Goal: Check status: Check status

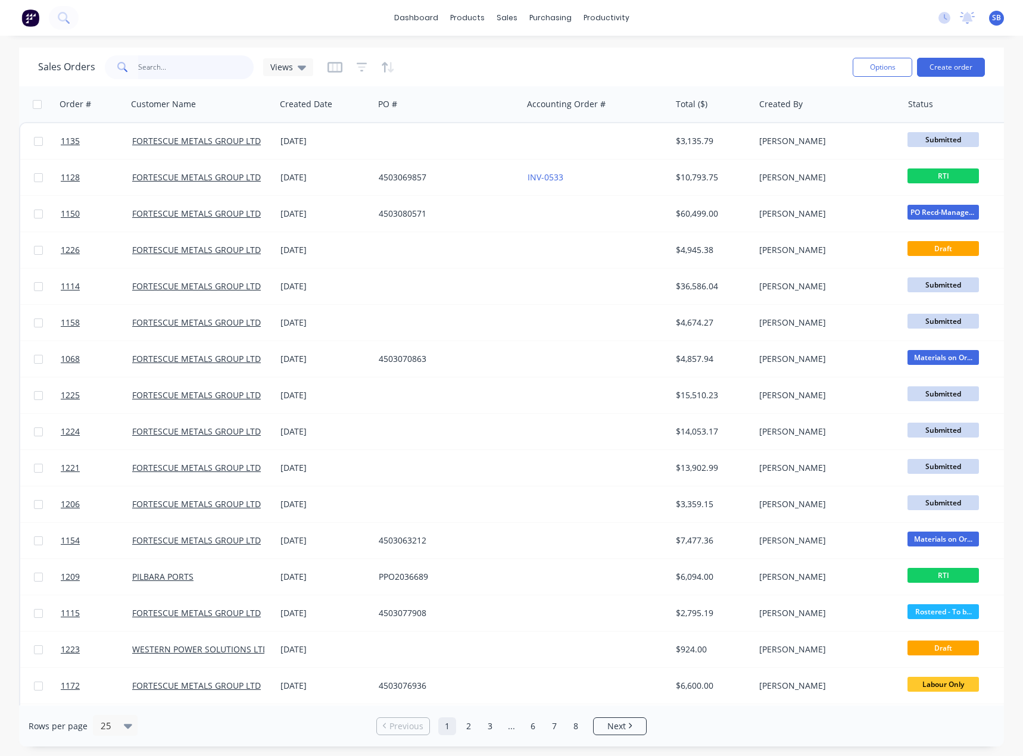
click at [201, 63] on input "text" at bounding box center [196, 67] width 116 height 24
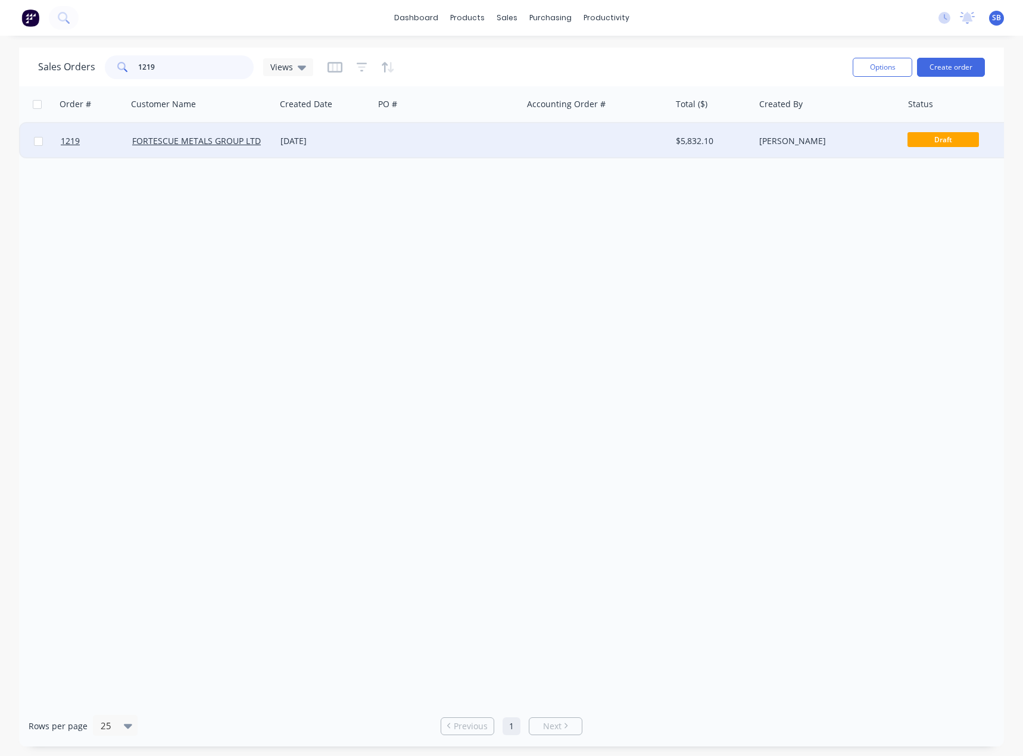
type input "1219"
click at [313, 141] on div "[DATE]" at bounding box center [325, 141] width 89 height 12
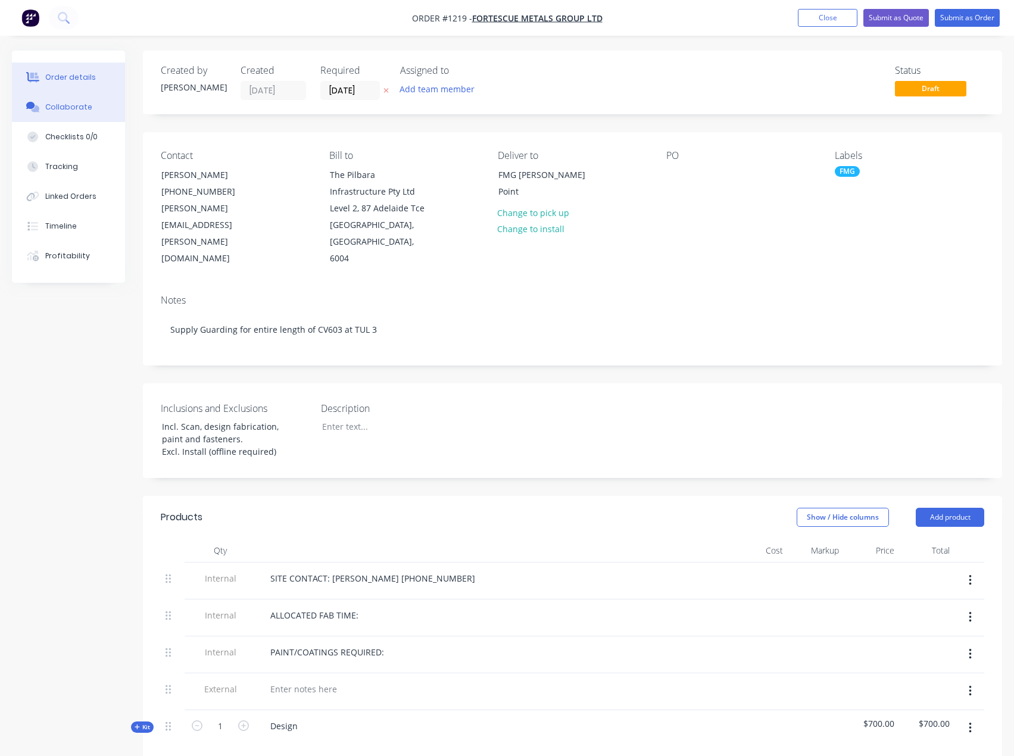
click at [54, 101] on button "Collaborate" at bounding box center [68, 107] width 113 height 30
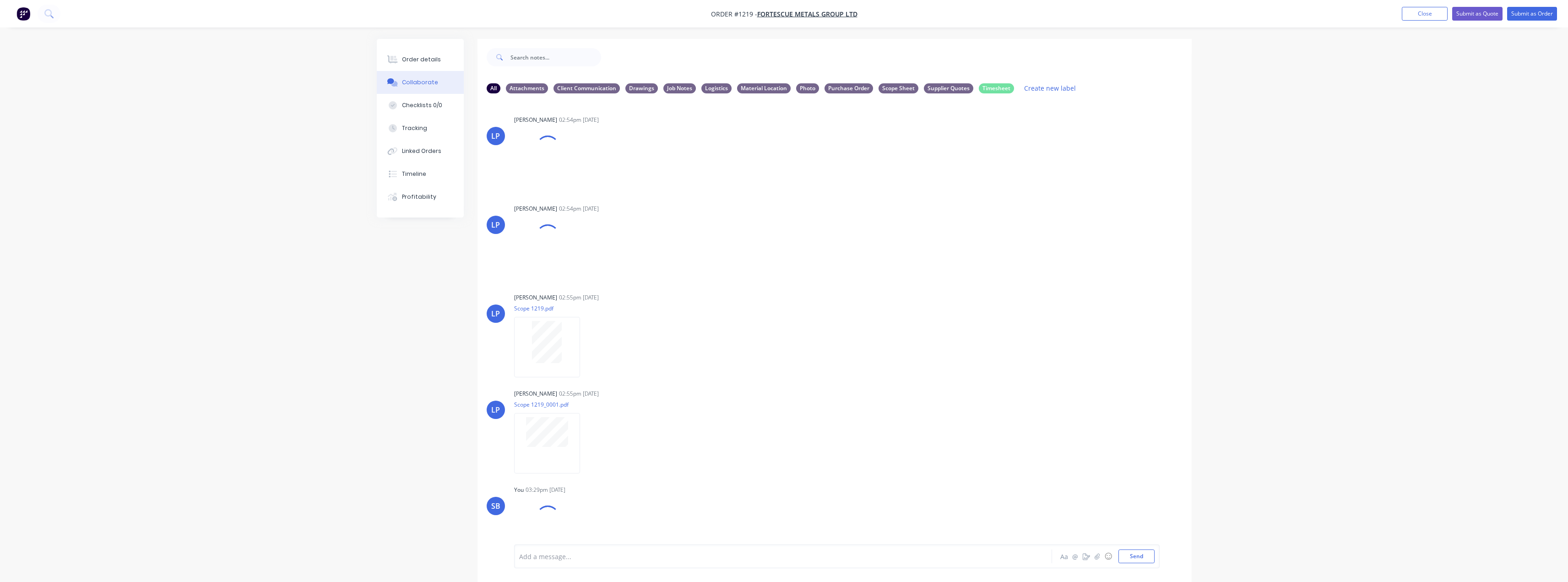
scroll to position [1666, 0]
click at [563, 524] on icon "button" at bounding box center [563, 529] width 3 height 11
click at [630, 533] on button "Delete" at bounding box center [649, 532] width 103 height 21
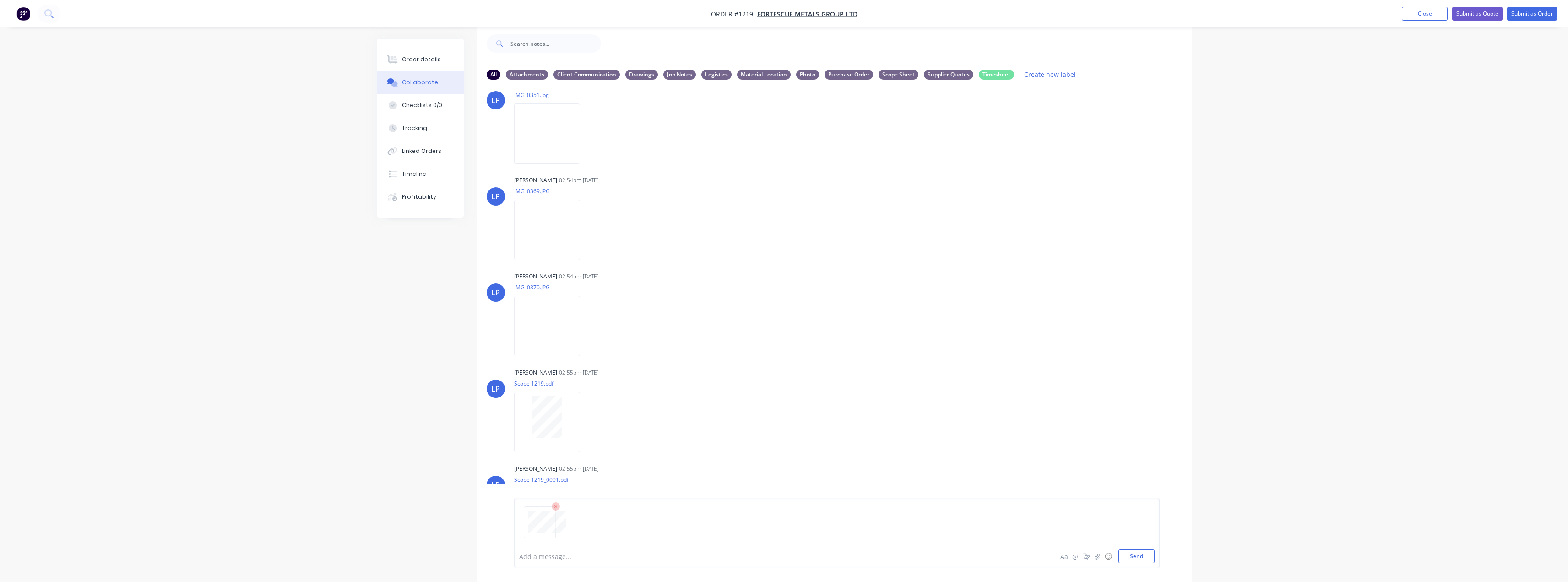
scroll to position [1658, 0]
click at [786, 560] on button "Send" at bounding box center [1136, 557] width 36 height 14
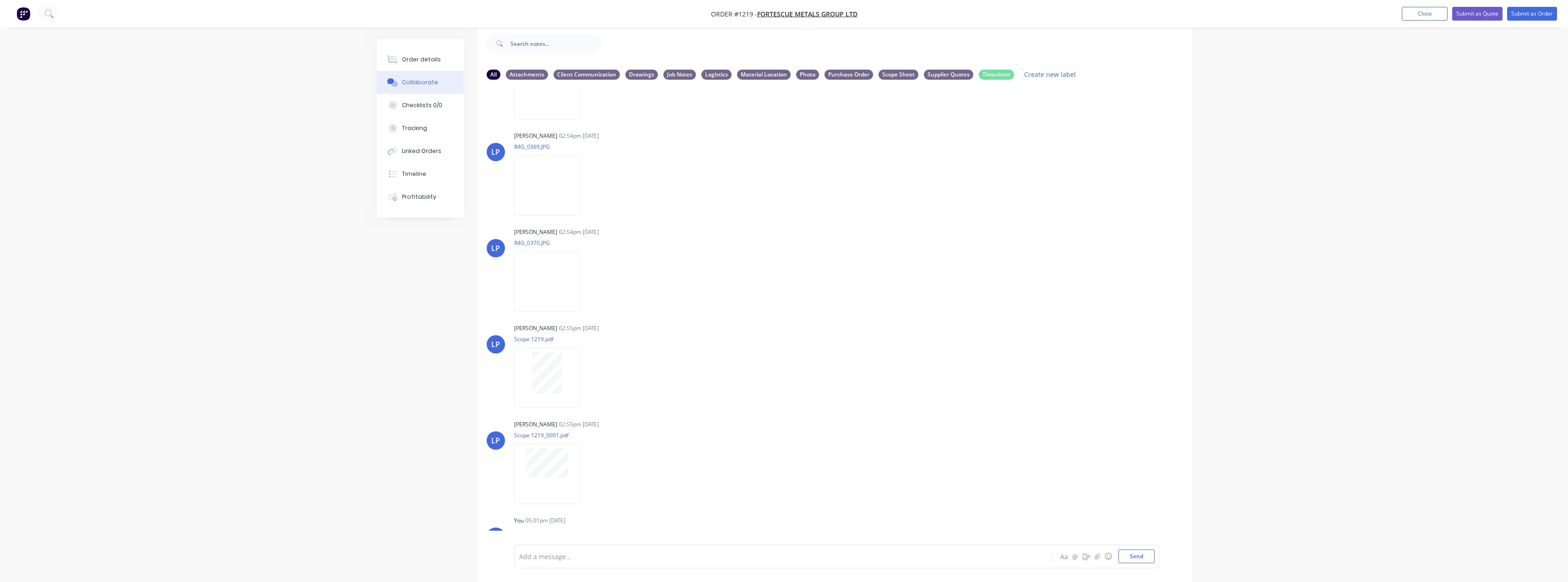
scroll to position [1761, 0]
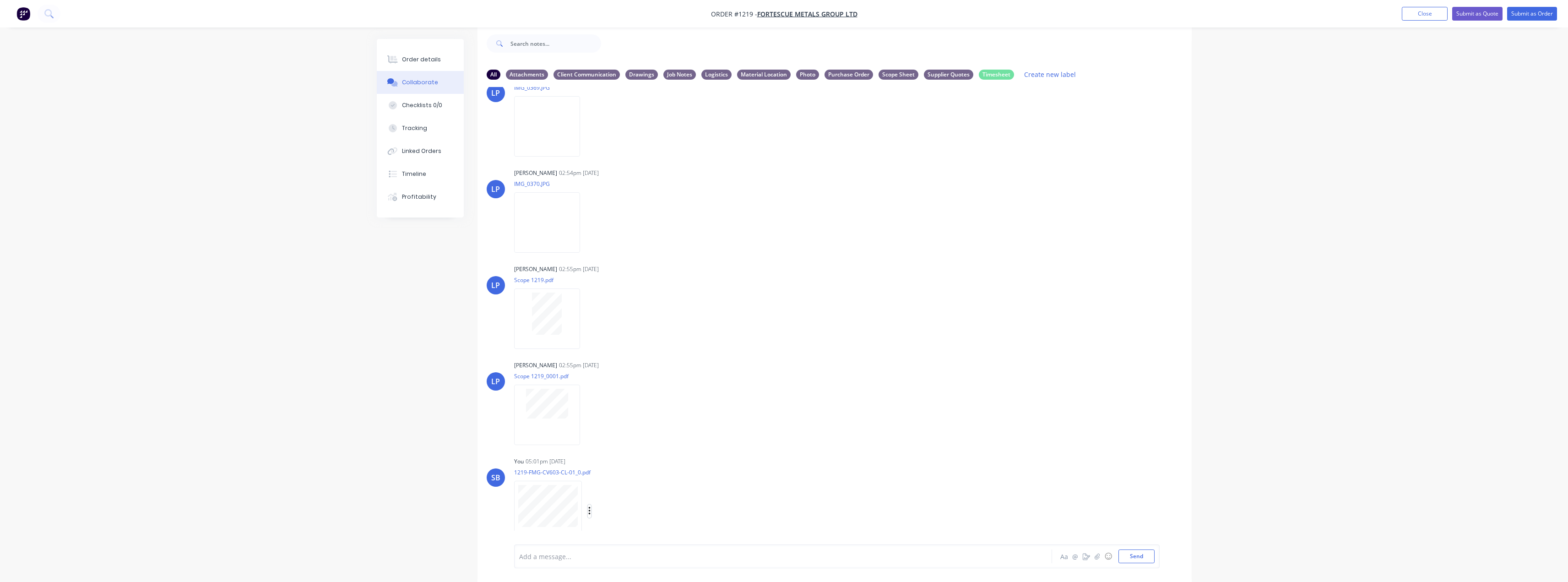
click at [590, 511] on icon "button" at bounding box center [589, 510] width 2 height 8
click at [645, 481] on button "Labels" at bounding box center [649, 477] width 103 height 21
click at [696, 512] on div "Drawings" at bounding box center [689, 514] width 32 height 10
click at [757, 446] on div "LT [PERSON_NAME] 05:29pm [DATE] Paint Coating Inspection Report.pdf Labels Down…" at bounding box center [834, 308] width 714 height 444
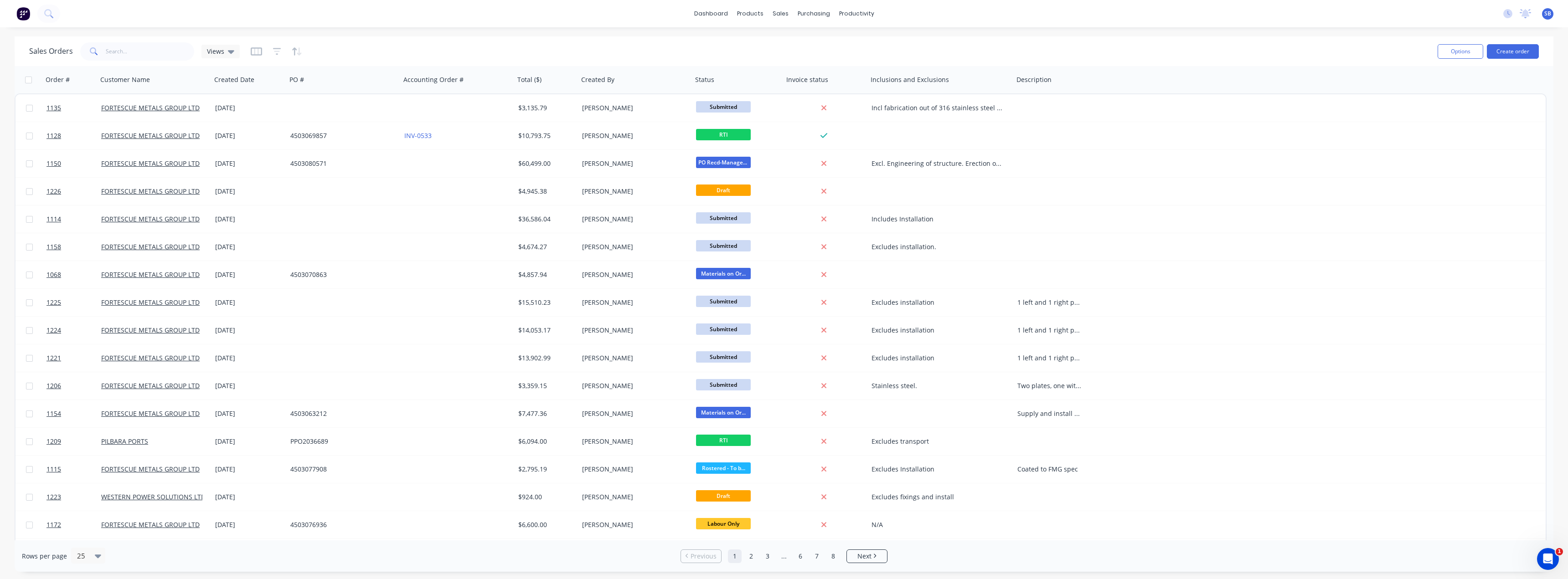
click at [140, 60] on div "Sales Orders Views" at bounding box center [729, 50] width 1401 height 22
click at [144, 52] on input "text" at bounding box center [150, 51] width 89 height 18
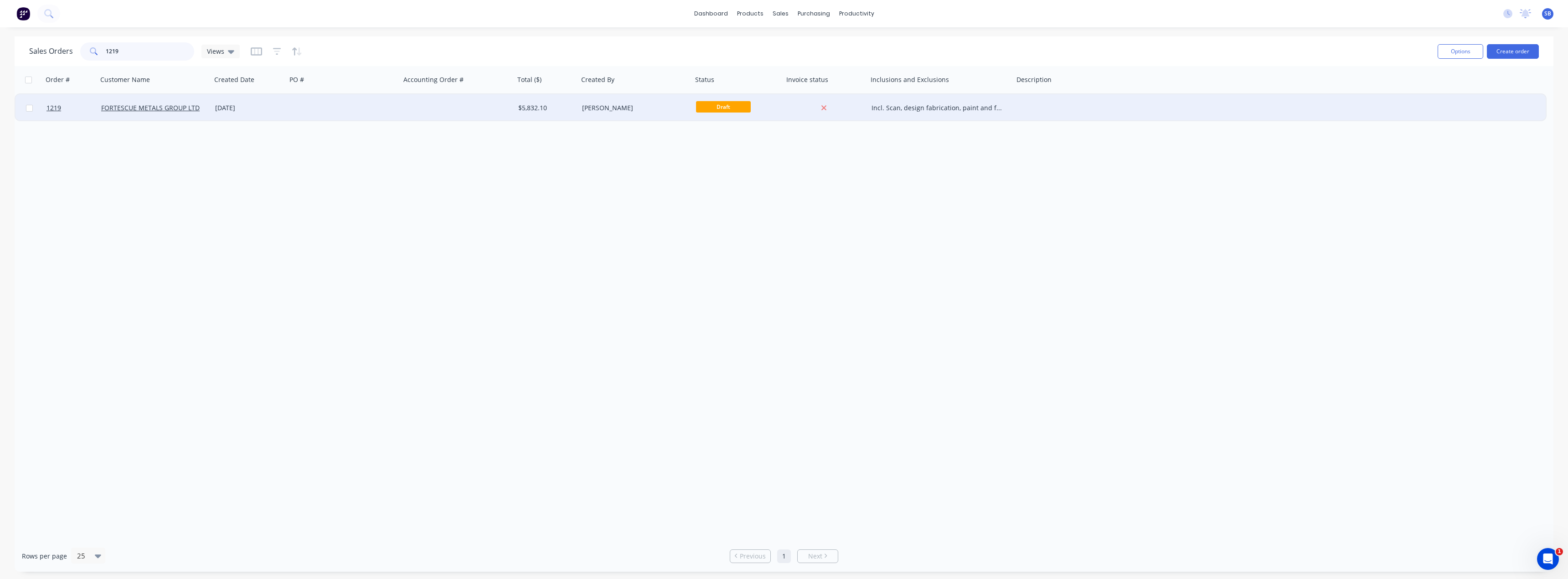
type input "1219"
click at [232, 106] on div "[DATE]" at bounding box center [249, 108] width 68 height 9
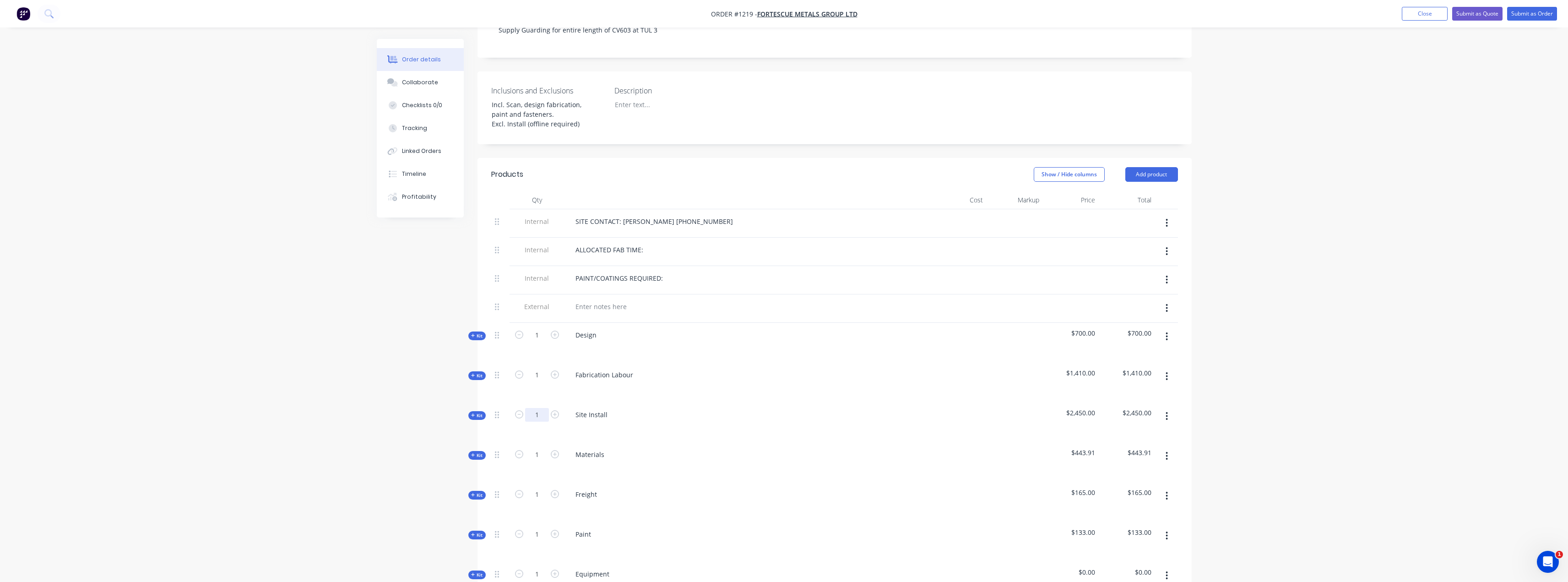
scroll to position [229, 0]
click at [478, 447] on span "Kit" at bounding box center [477, 450] width 12 height 7
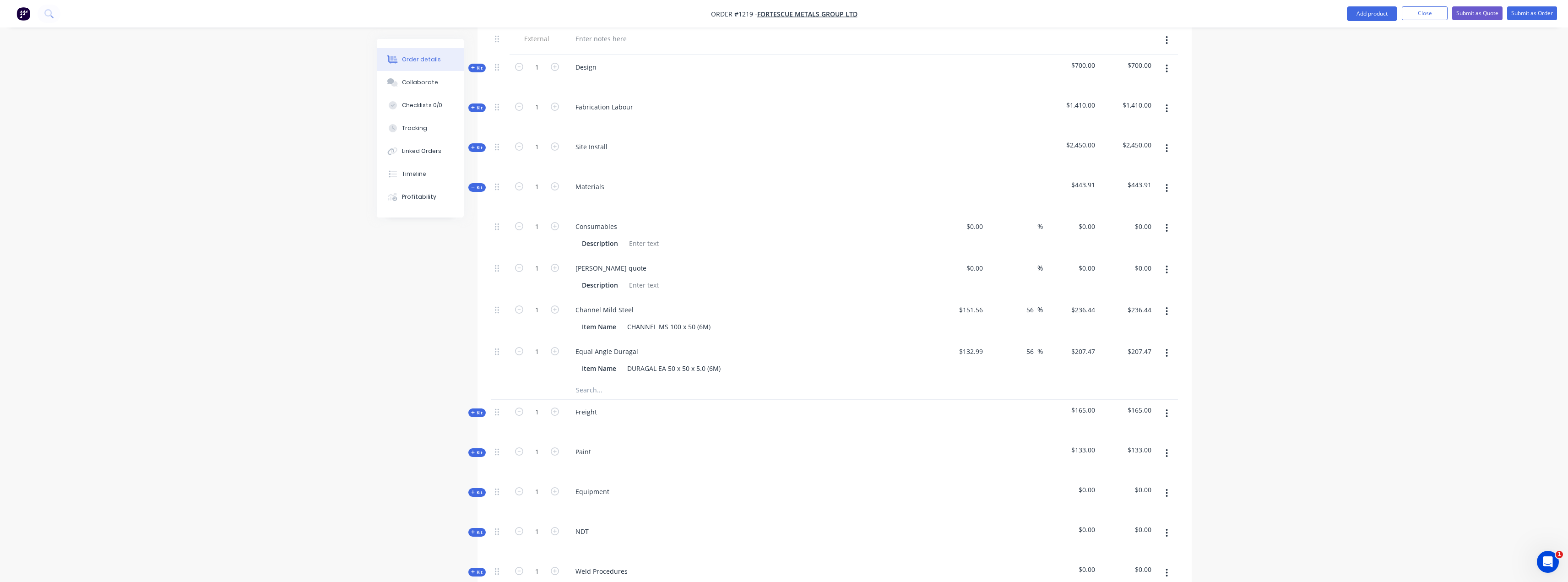
scroll to position [504, 0]
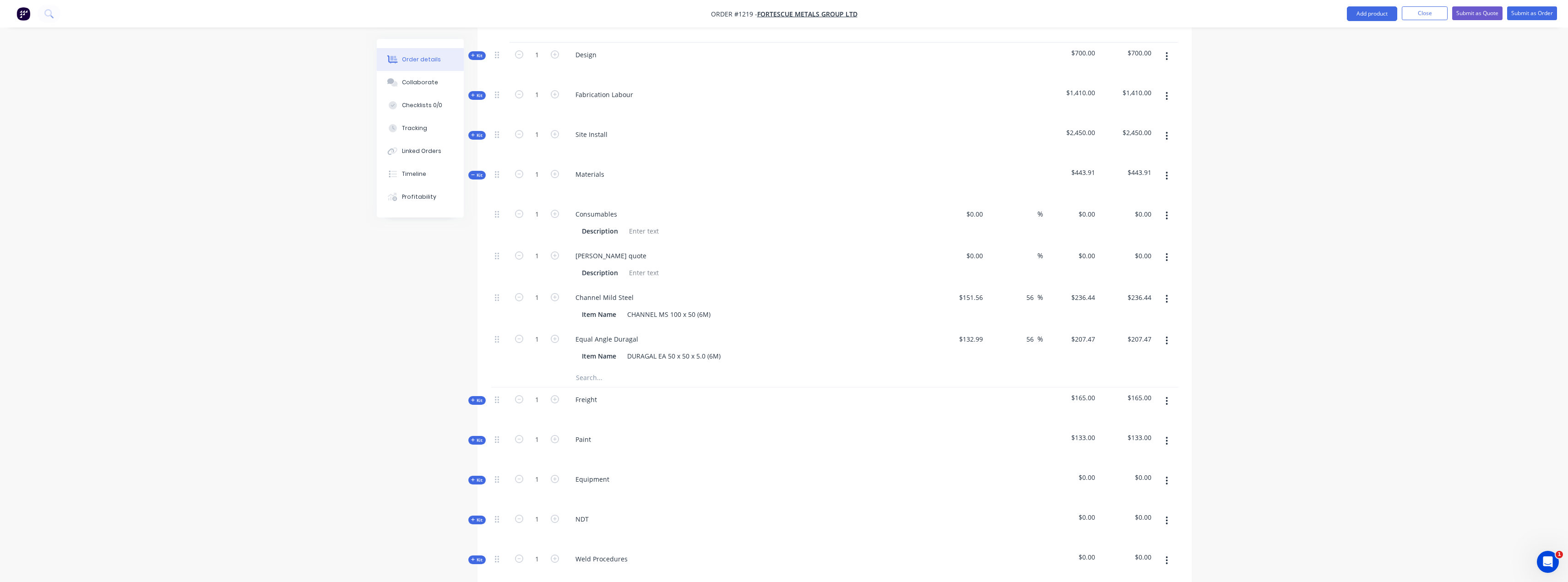
click at [598, 368] on input "text" at bounding box center [667, 377] width 183 height 18
type input "b"
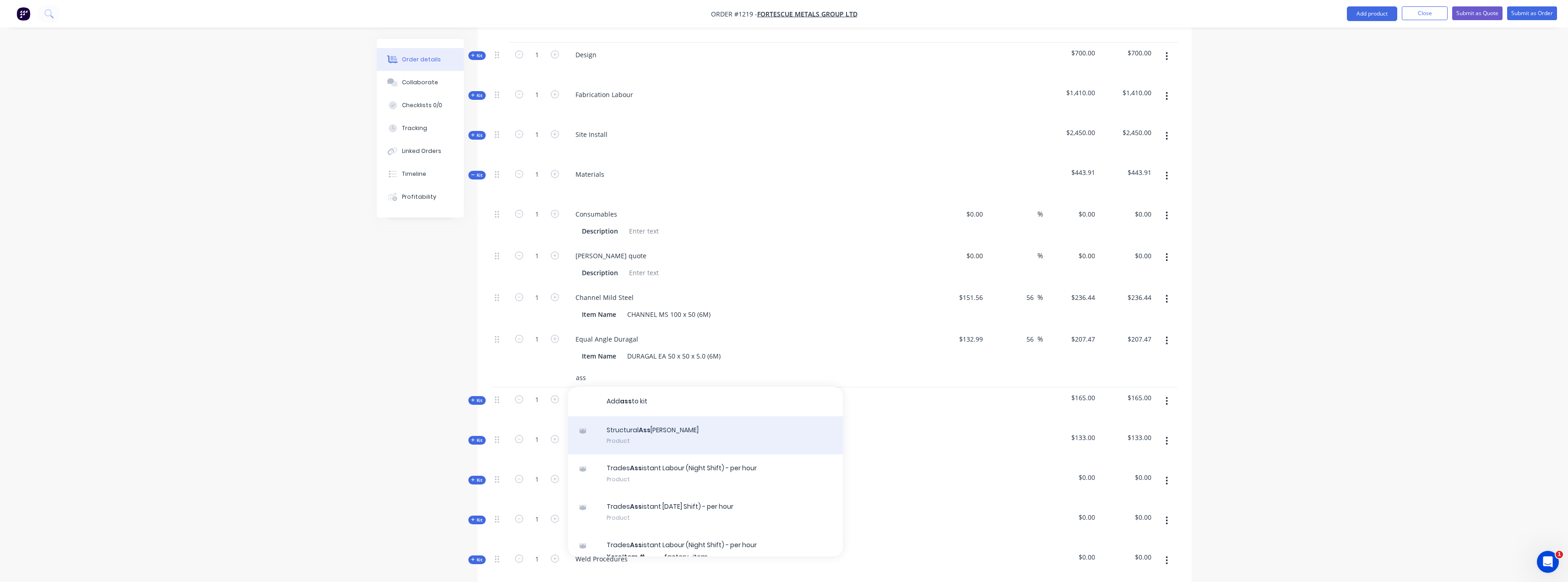
type input "ass"
click at [621, 417] on div "Structural Ass embly Product" at bounding box center [705, 435] width 274 height 38
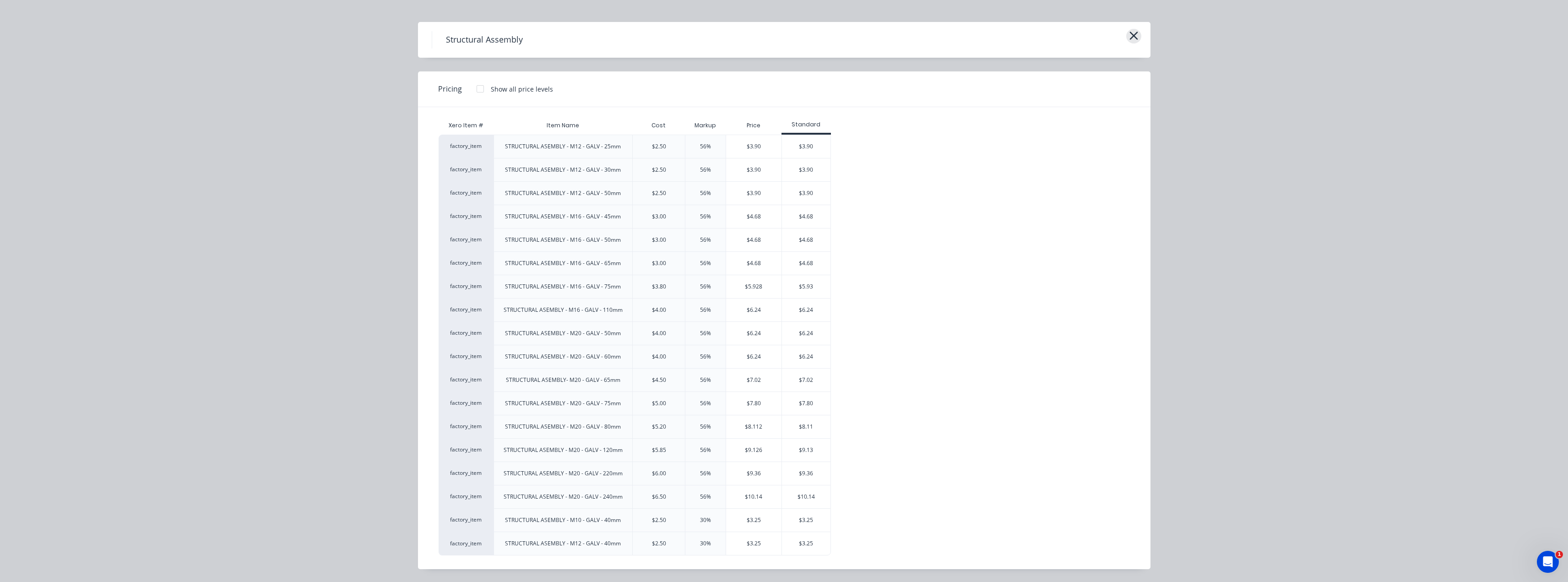
click at [1129, 37] on icon "button" at bounding box center [1134, 35] width 10 height 13
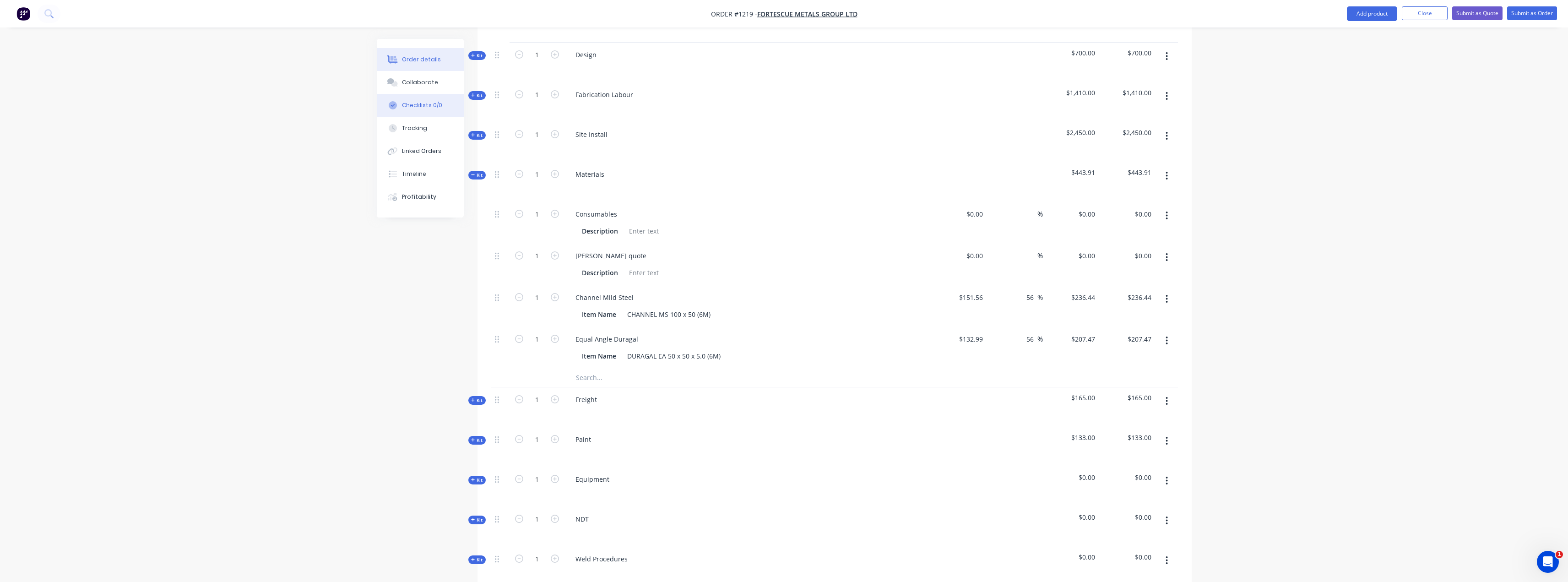
scroll to position [321, 0]
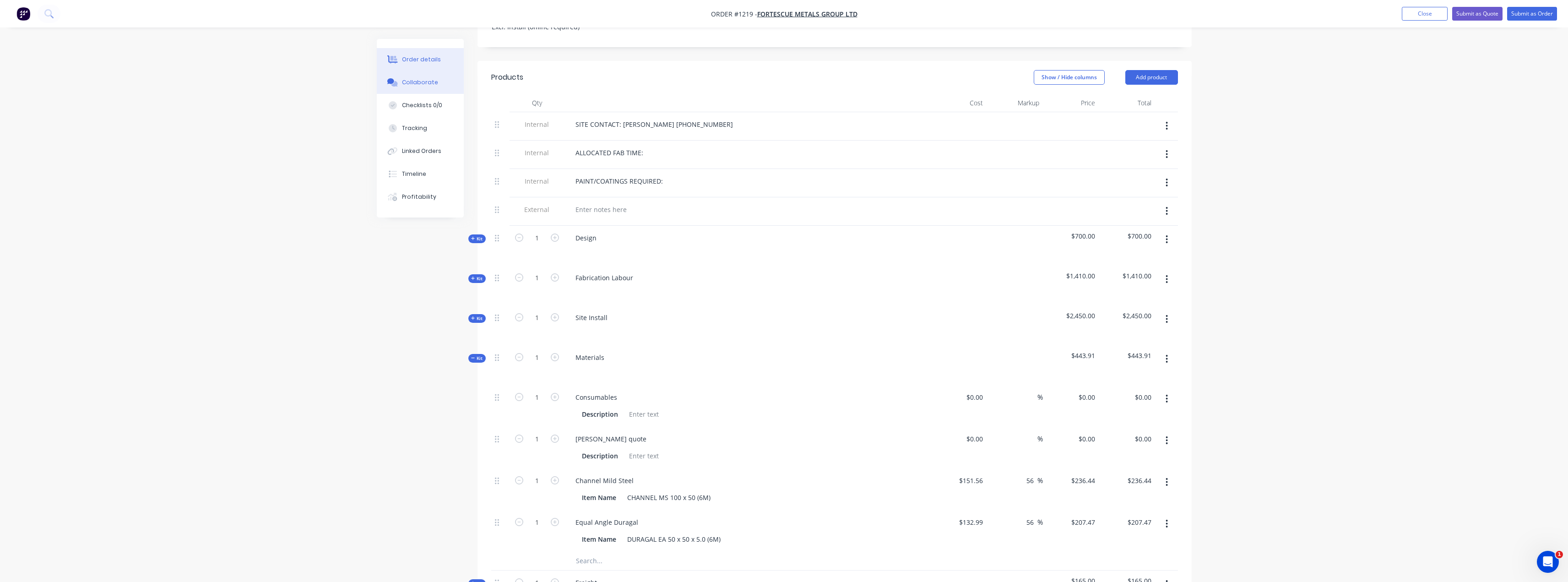
click at [417, 82] on div "Collaborate" at bounding box center [420, 82] width 36 height 8
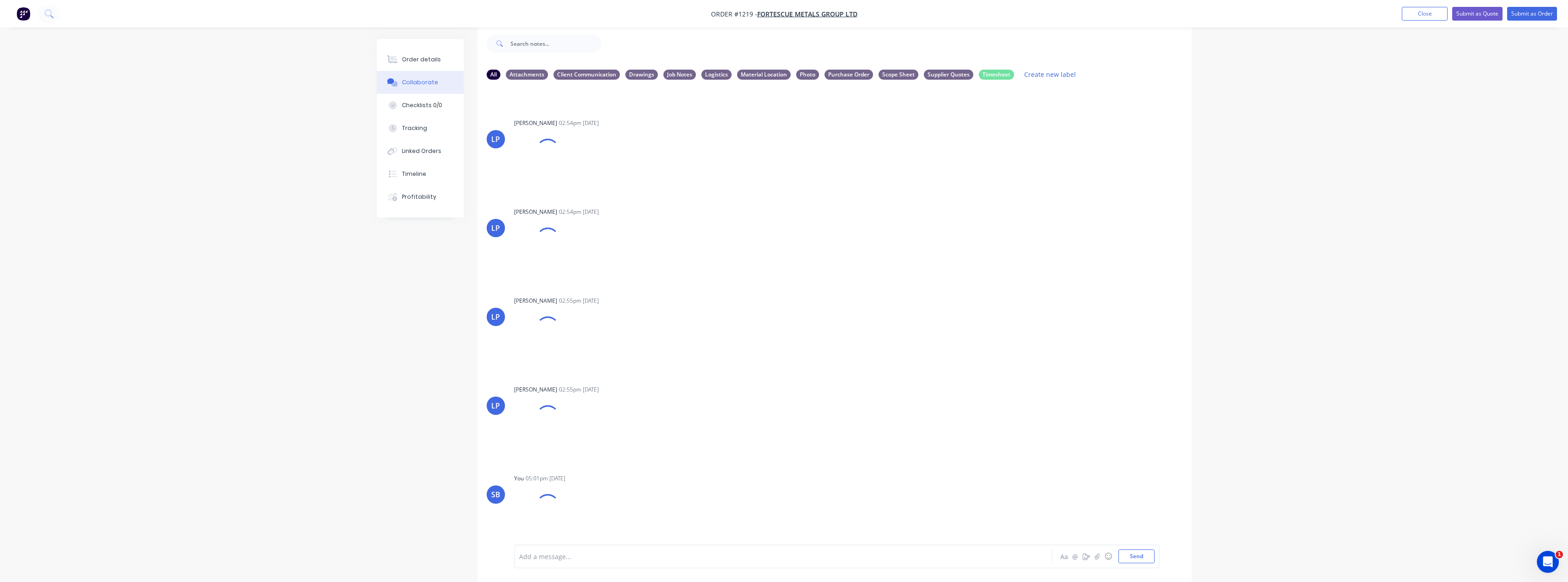
scroll to position [1637, 0]
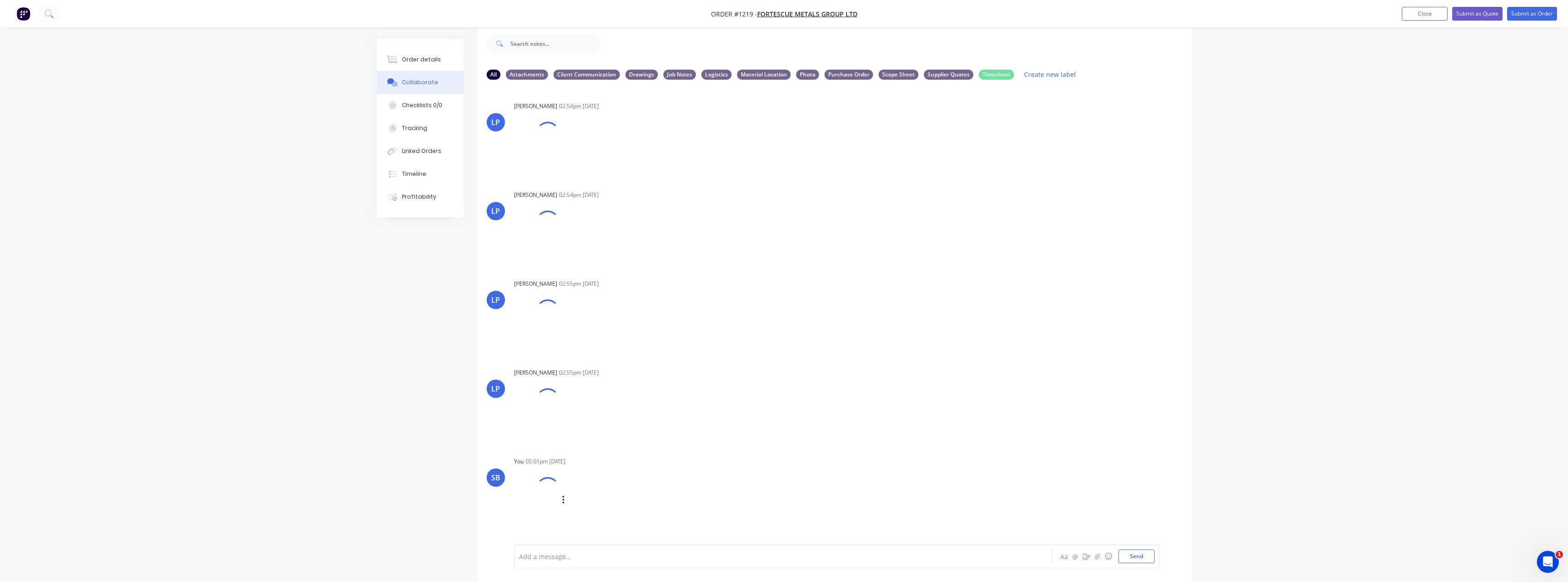
click at [542, 493] on div at bounding box center [547, 489] width 31 height 31
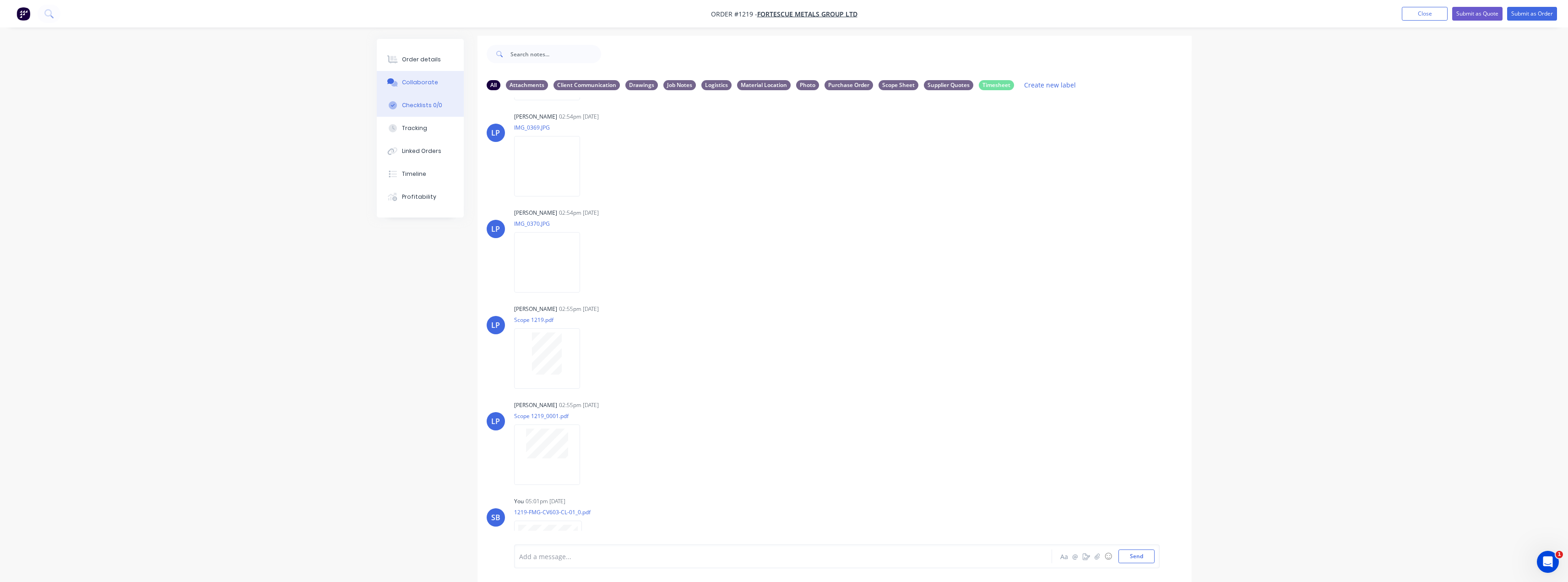
scroll to position [0, 0]
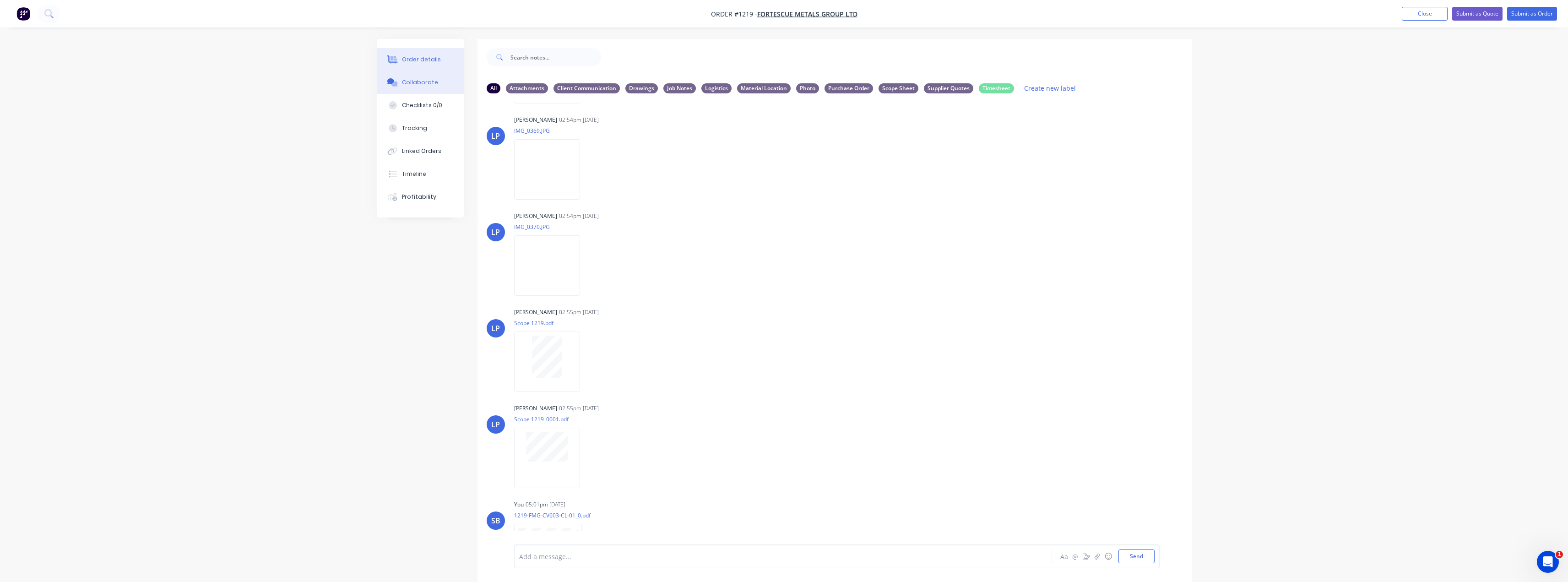
click at [420, 67] on button "Order details" at bounding box center [420, 60] width 87 height 23
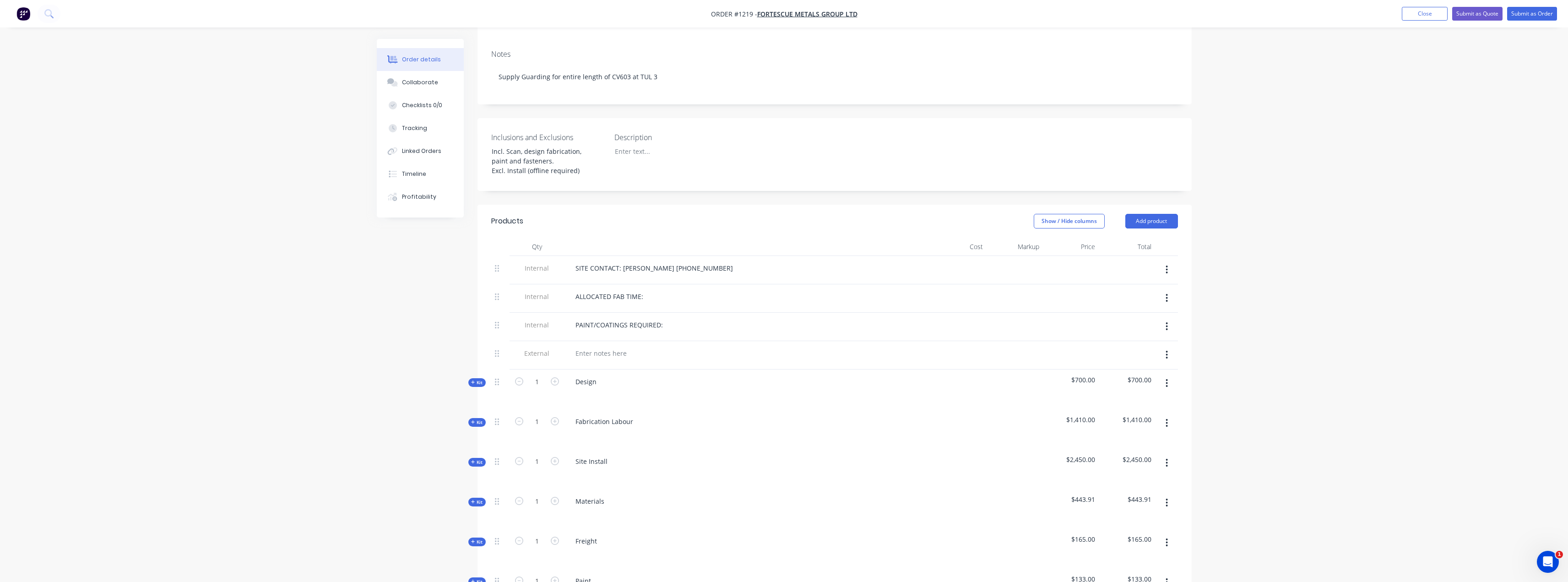
scroll to position [229, 0]
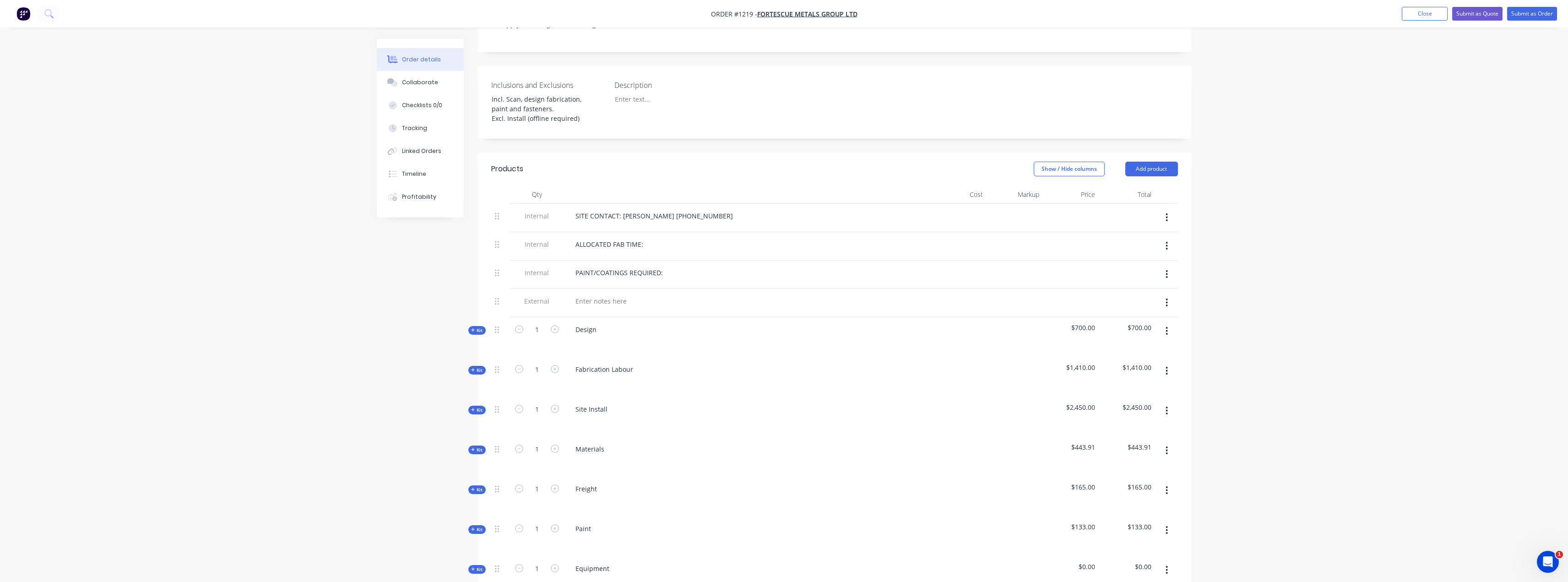
click at [475, 447] on span "Kit" at bounding box center [477, 450] width 12 height 7
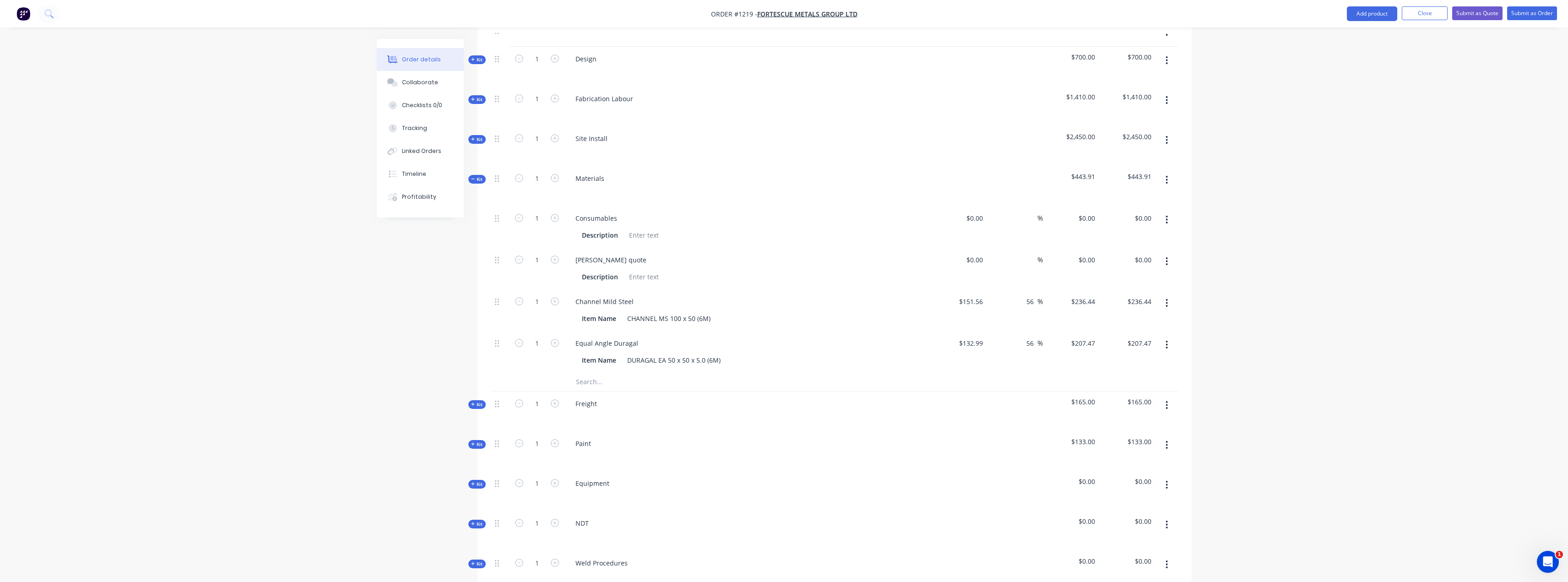
scroll to position [504, 0]
click at [597, 368] on input "text" at bounding box center [667, 377] width 183 height 18
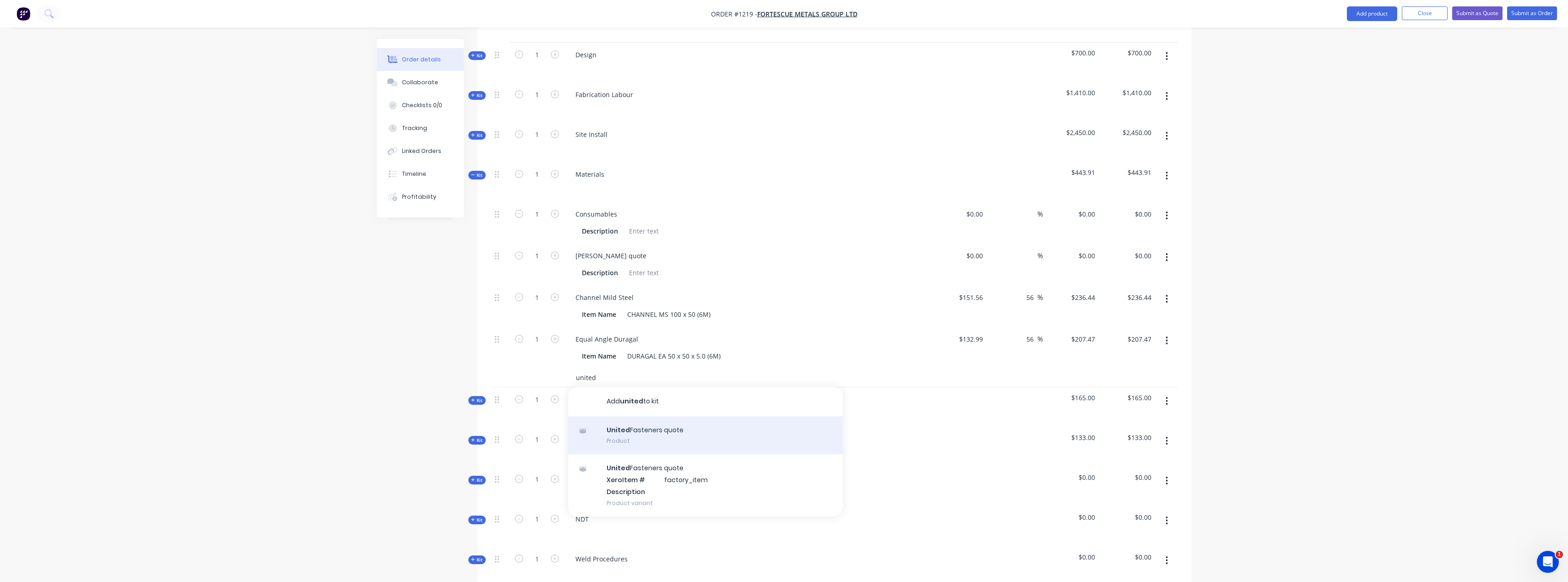
type input "united"
click at [679, 424] on div "United Fasteners quote Product" at bounding box center [705, 435] width 274 height 38
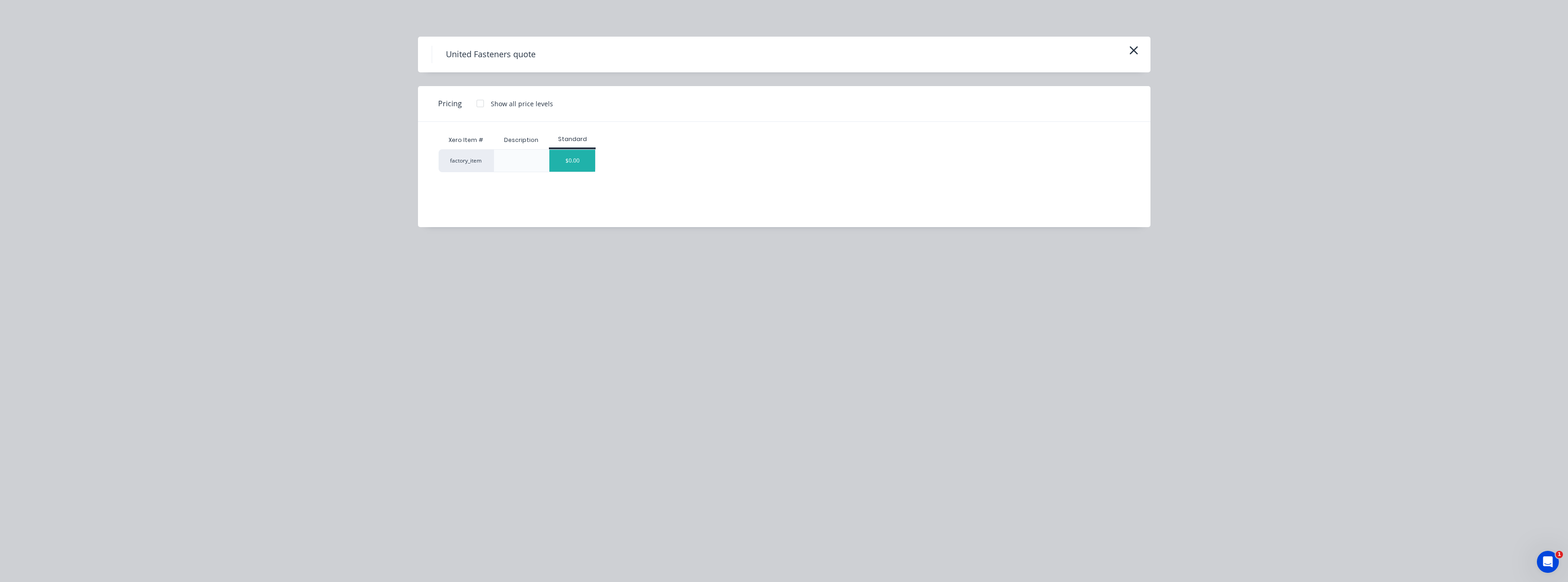
click at [566, 159] on div "$0.00" at bounding box center [573, 161] width 46 height 22
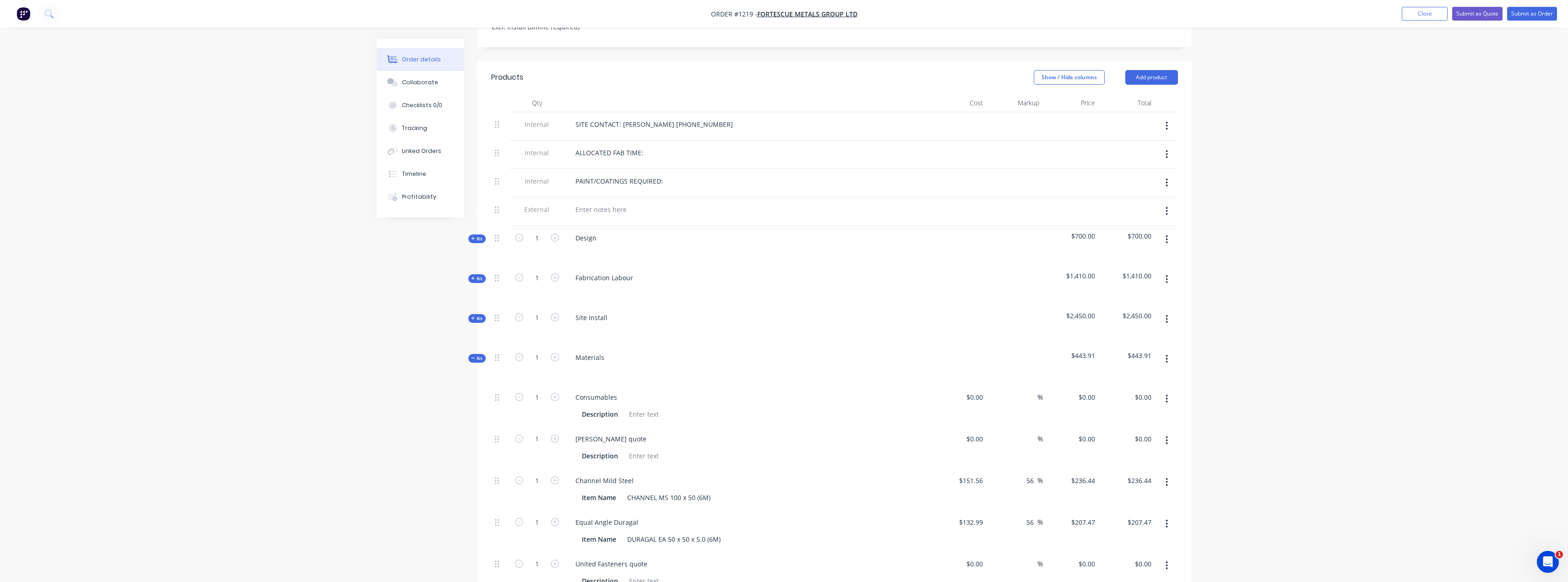
scroll to position [274, 0]
